Goal: Transaction & Acquisition: Purchase product/service

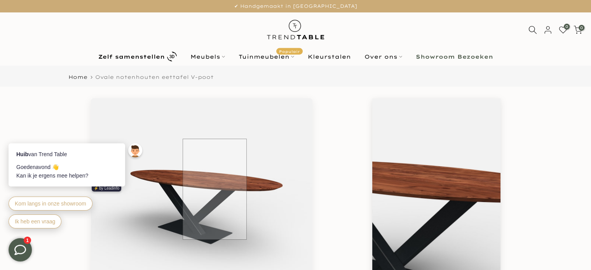
click at [215, 189] on img at bounding box center [202, 209] width 222 height 222
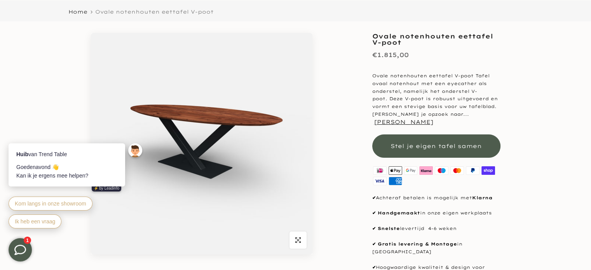
scroll to position [78, 0]
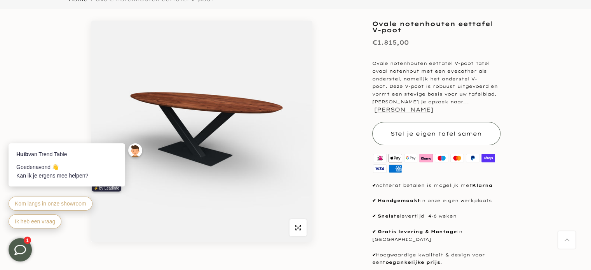
click at [435, 130] on span "Stel je eigen tafel samen" at bounding box center [436, 133] width 91 height 7
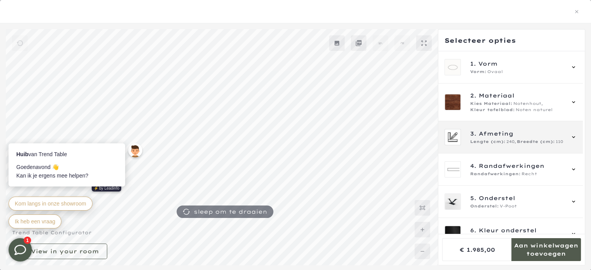
click at [490, 136] on span "Afmeting" at bounding box center [496, 133] width 35 height 9
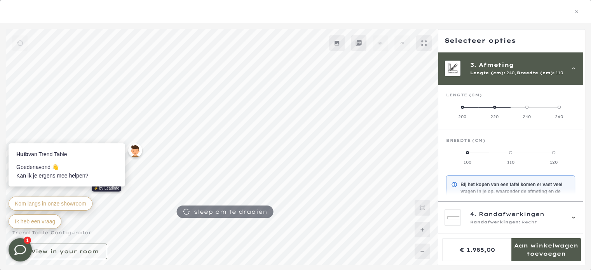
scroll to position [70, 0]
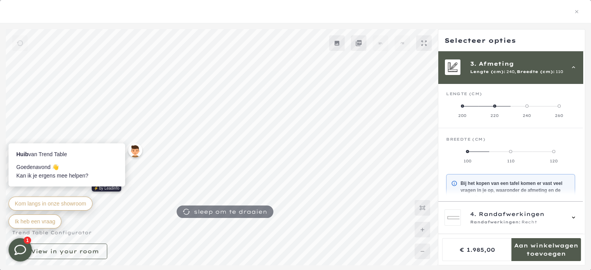
click at [558, 104] on label "260" at bounding box center [559, 111] width 32 height 16
click at [552, 152] on label "120" at bounding box center [553, 157] width 43 height 16
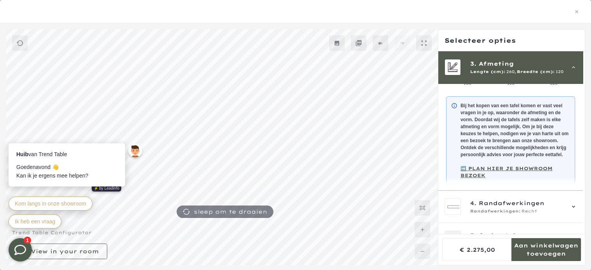
scroll to position [187, 0]
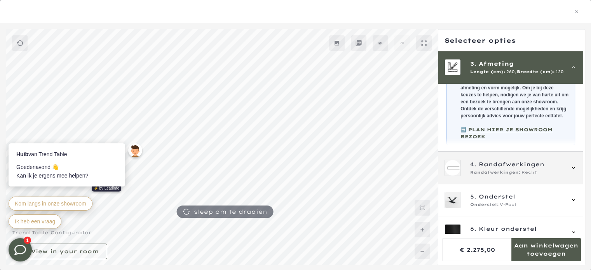
click at [551, 169] on span "4. Randafwerkingen" at bounding box center [517, 164] width 94 height 9
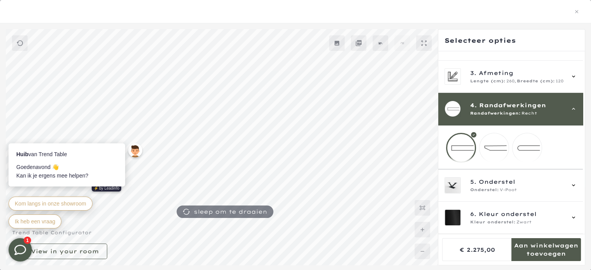
scroll to position [66, 0]
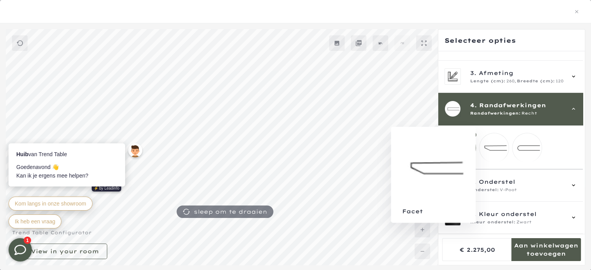
click at [490, 141] on mmq-loader at bounding box center [494, 147] width 29 height 29
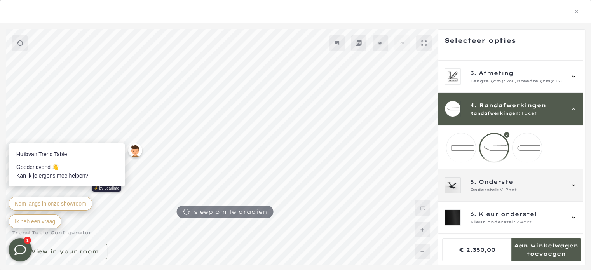
click at [551, 186] on span "5. Onderstel" at bounding box center [517, 182] width 94 height 9
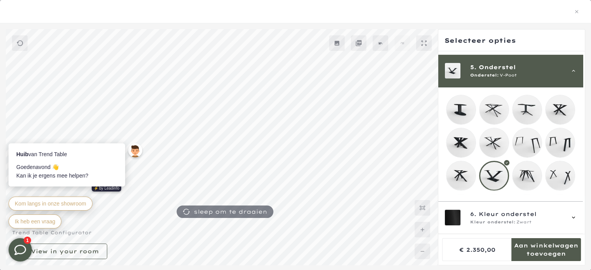
scroll to position [134, 0]
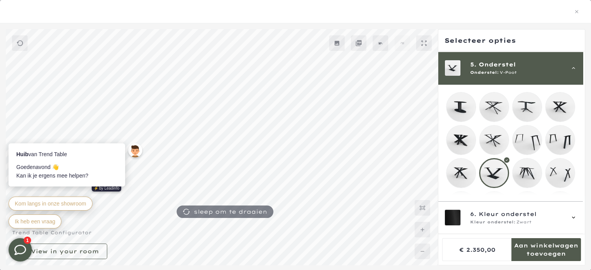
click at [529, 171] on mmq-loader at bounding box center [527, 173] width 29 height 29
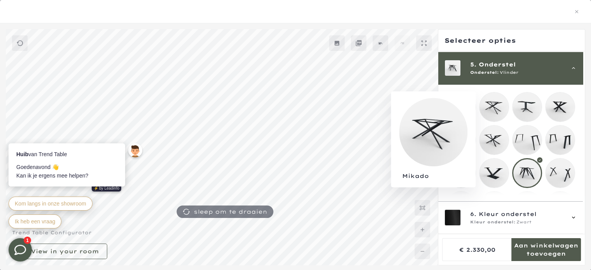
click at [497, 109] on mmq-loader at bounding box center [494, 107] width 29 height 29
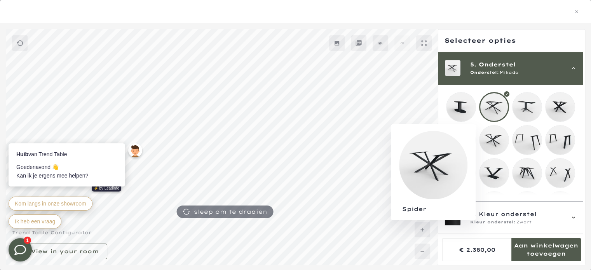
click at [496, 142] on mmq-loader at bounding box center [494, 140] width 29 height 29
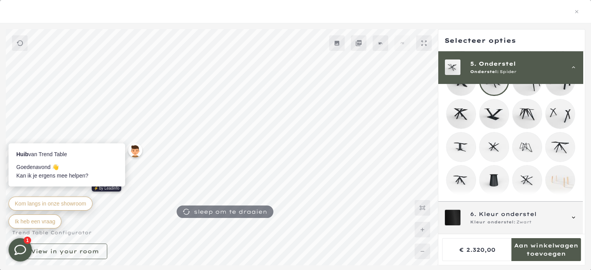
scroll to position [272, 0]
click at [492, 217] on span "Kleur onderstel" at bounding box center [508, 214] width 58 height 9
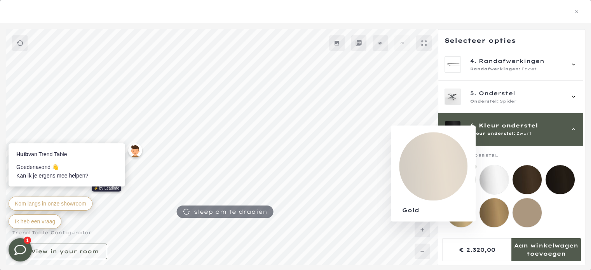
scroll to position [110, 0]
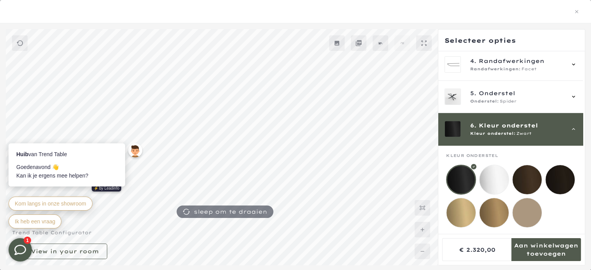
click at [458, 205] on mmq-loader at bounding box center [461, 212] width 29 height 29
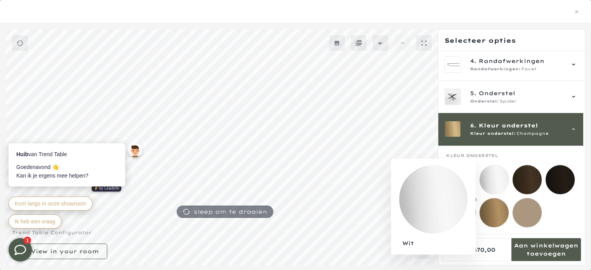
click at [500, 171] on mmq-loader at bounding box center [494, 179] width 29 height 29
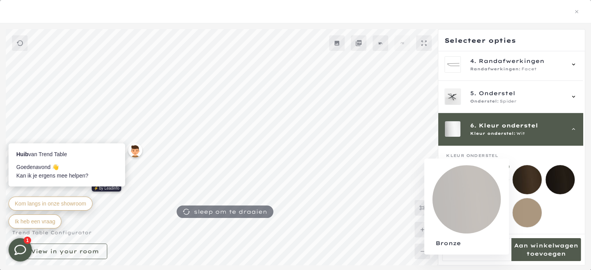
click at [534, 172] on mmq-loader at bounding box center [527, 179] width 29 height 29
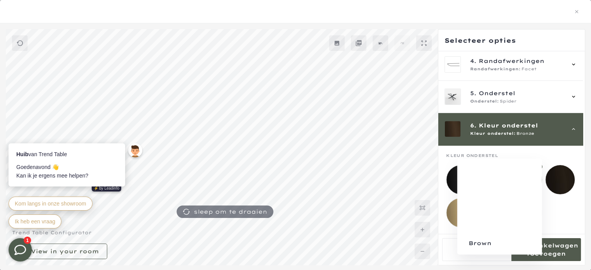
click at [560, 174] on mmq-loader at bounding box center [560, 179] width 29 height 29
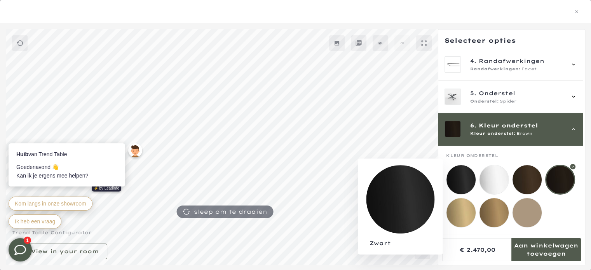
click at [462, 174] on mmq-loader at bounding box center [461, 179] width 29 height 29
